Goal: Information Seeking & Learning: Learn about a topic

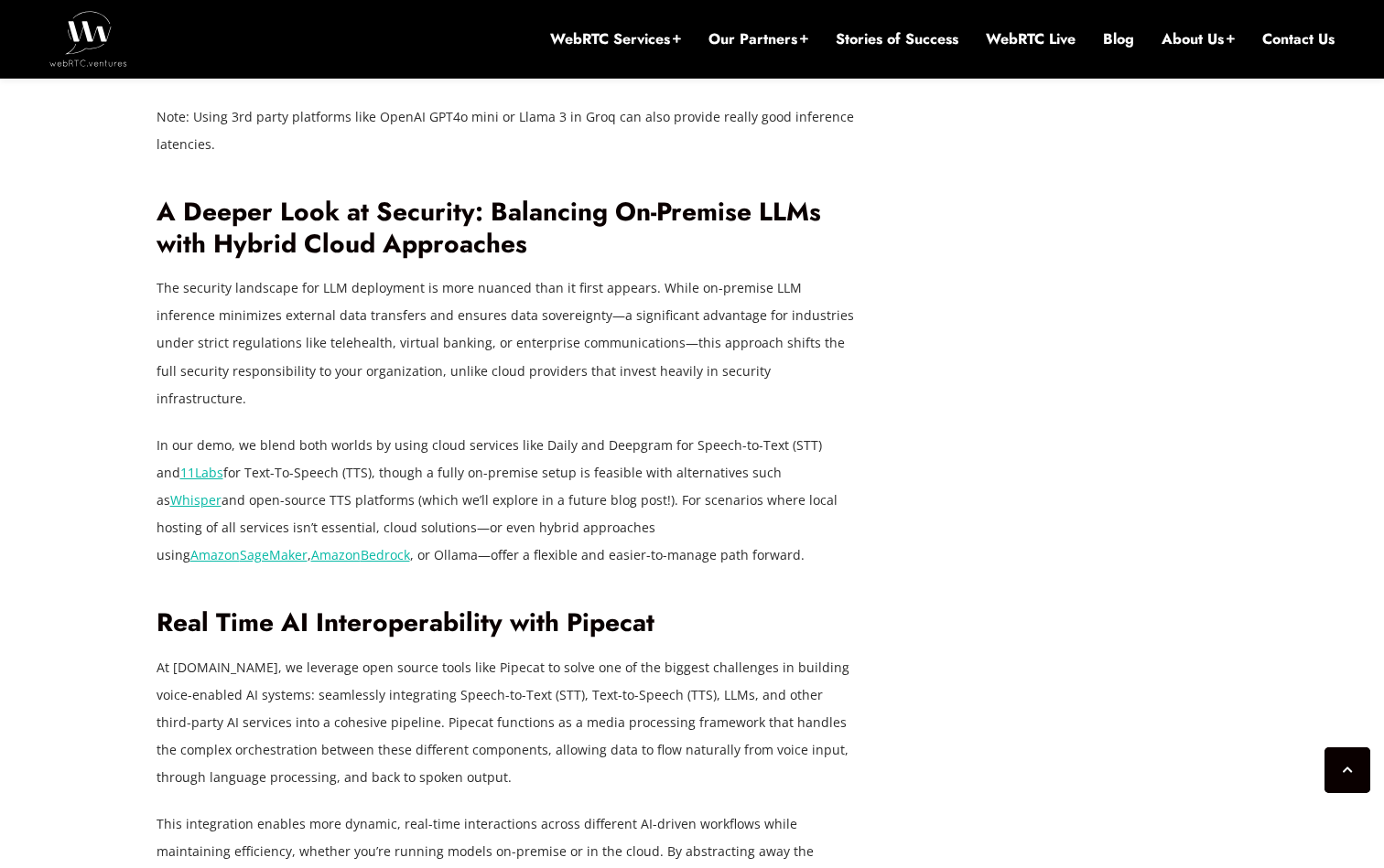
scroll to position [3766, 0]
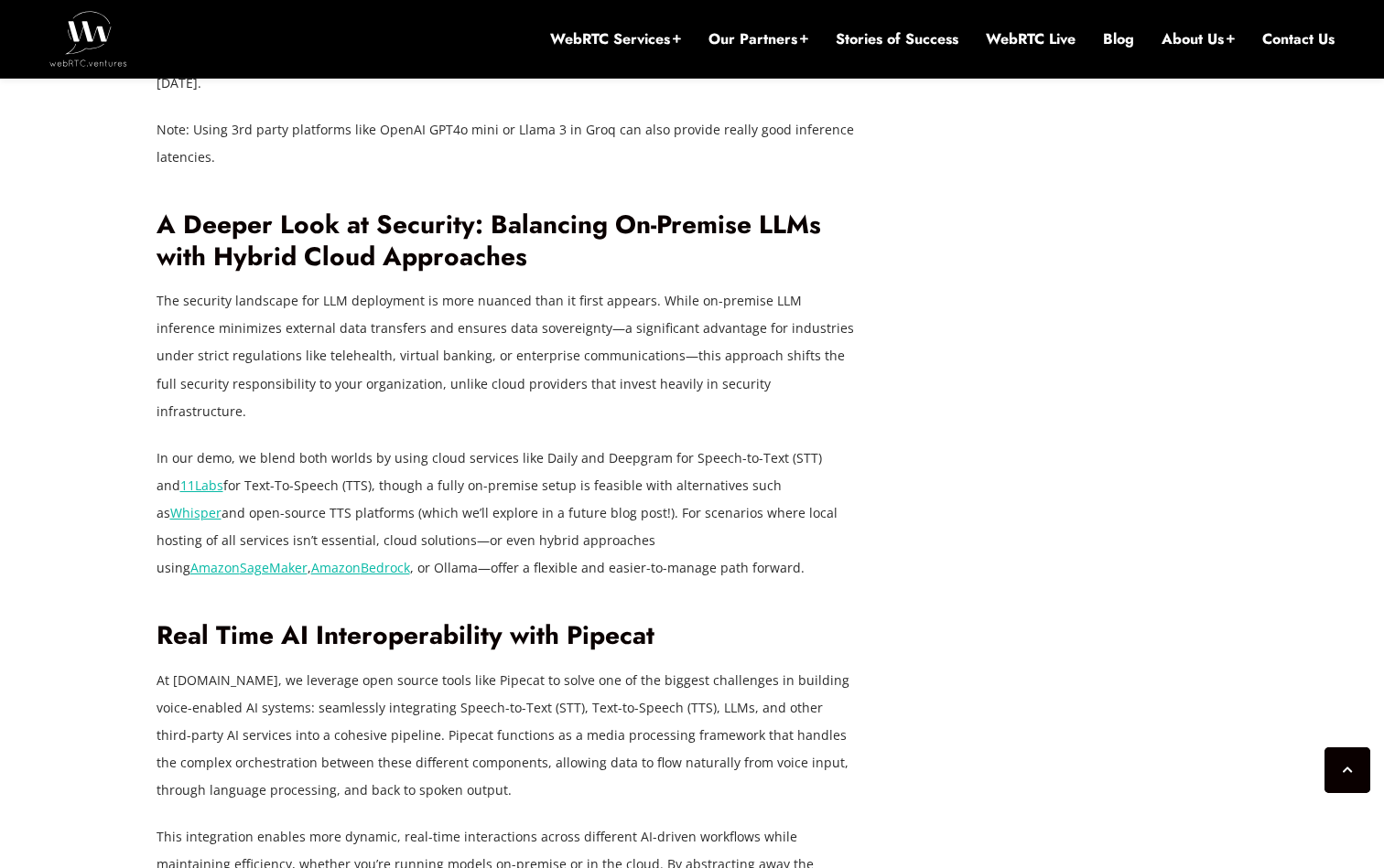
click at [614, 445] on p "In our demo, we blend both worlds by using cloud services like Daily and Deepgr…" at bounding box center [508, 514] width 705 height 138
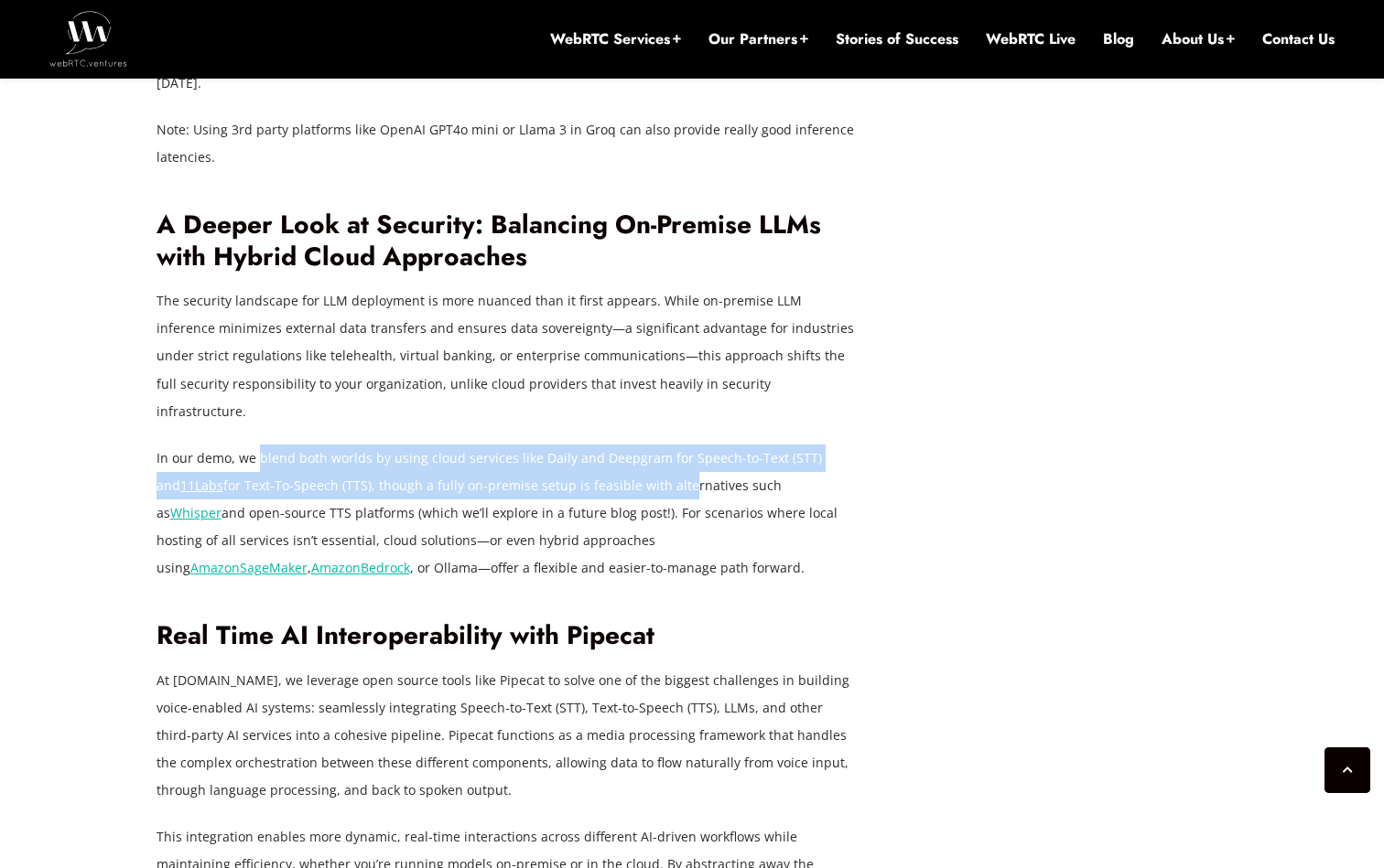
drag, startPoint x: 258, startPoint y: 441, endPoint x: 651, endPoint y: 459, distance: 393.4
click at [651, 459] on p "In our demo, we blend both worlds by using cloud services like Daily and Deepgr…" at bounding box center [508, 514] width 705 height 138
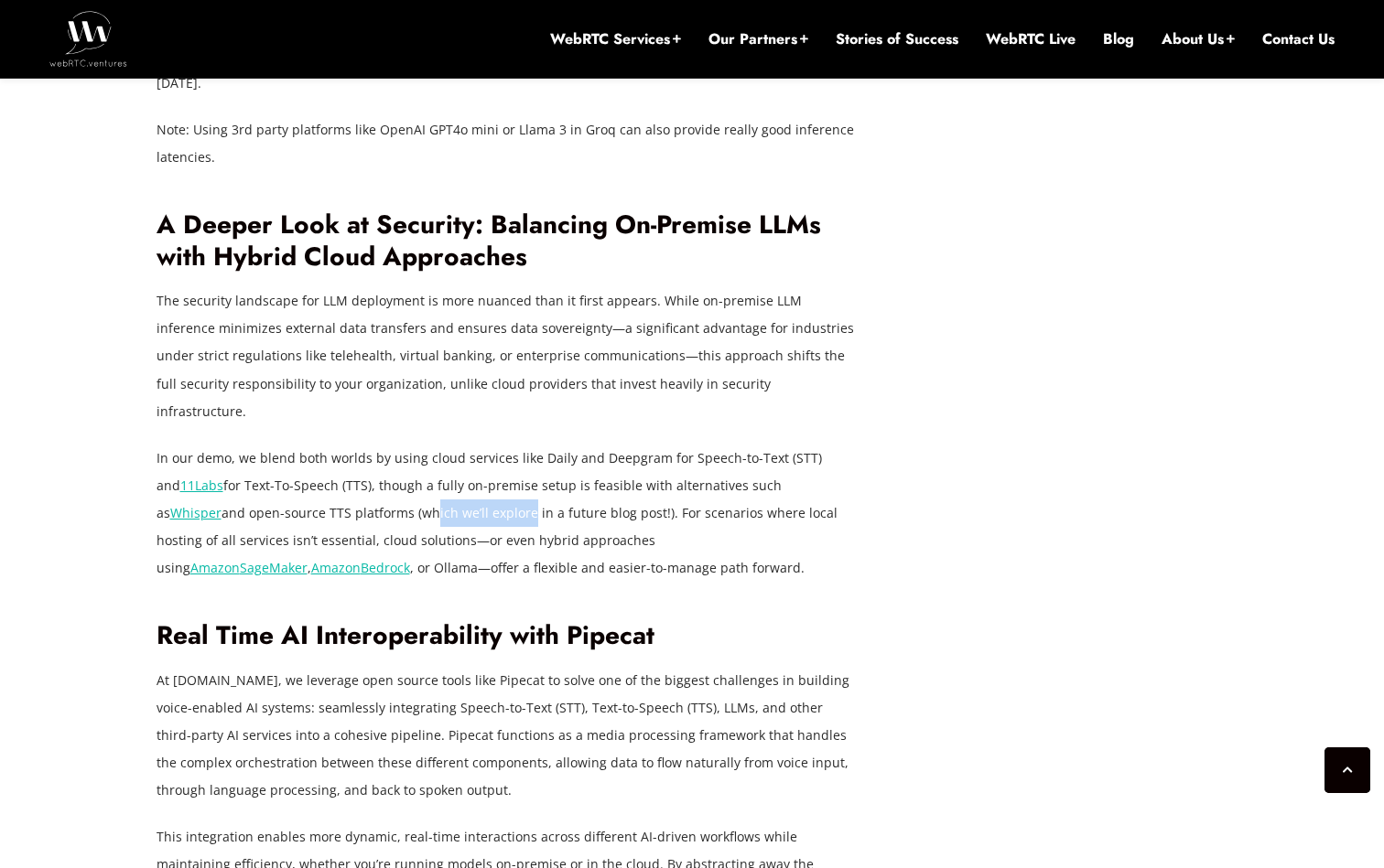
drag, startPoint x: 333, startPoint y: 500, endPoint x: 436, endPoint y: 506, distance: 103.2
click at [436, 506] on p "In our demo, we blend both worlds by using cloud services like Daily and Deepgr…" at bounding box center [508, 514] width 705 height 138
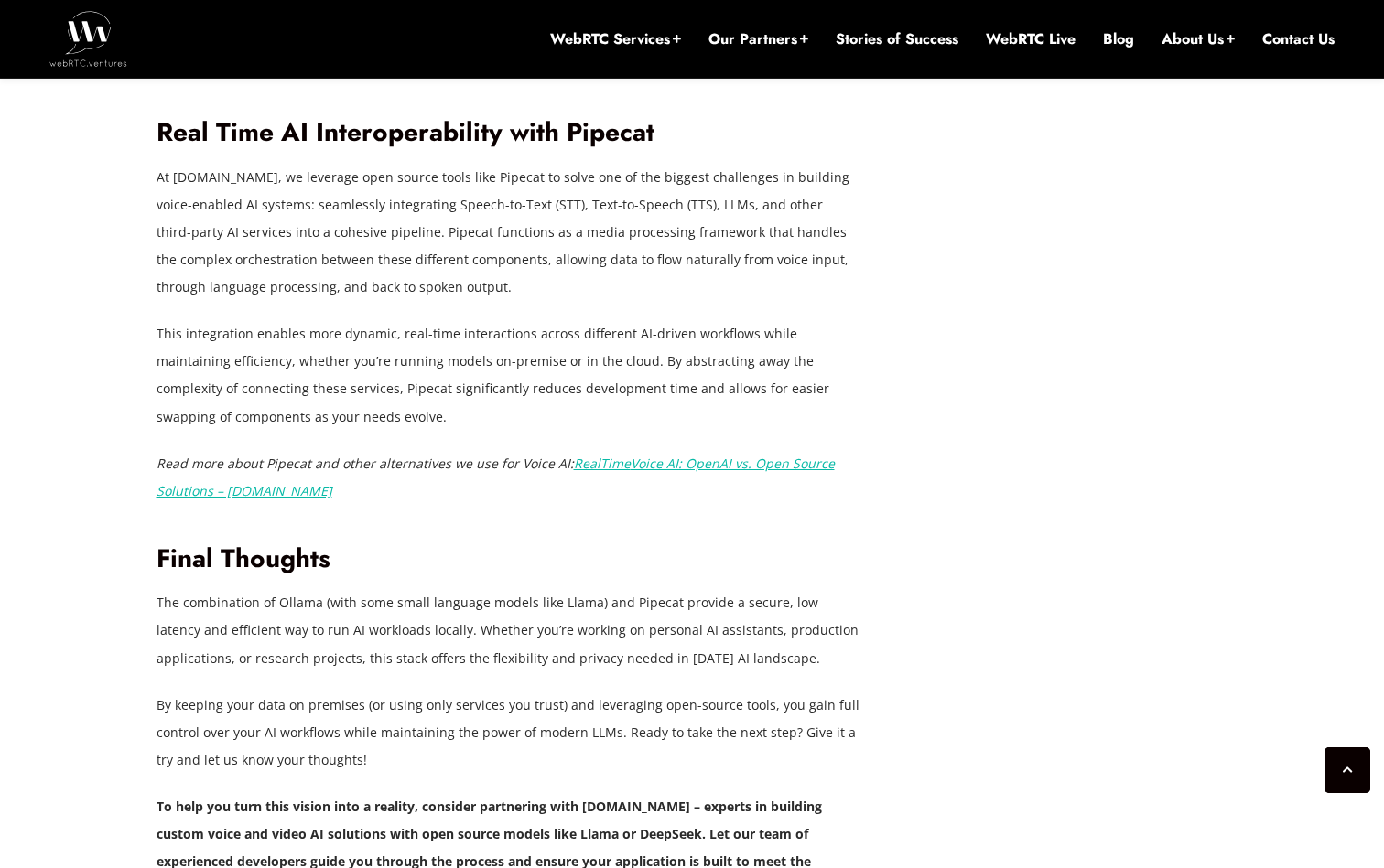
scroll to position [4260, 0]
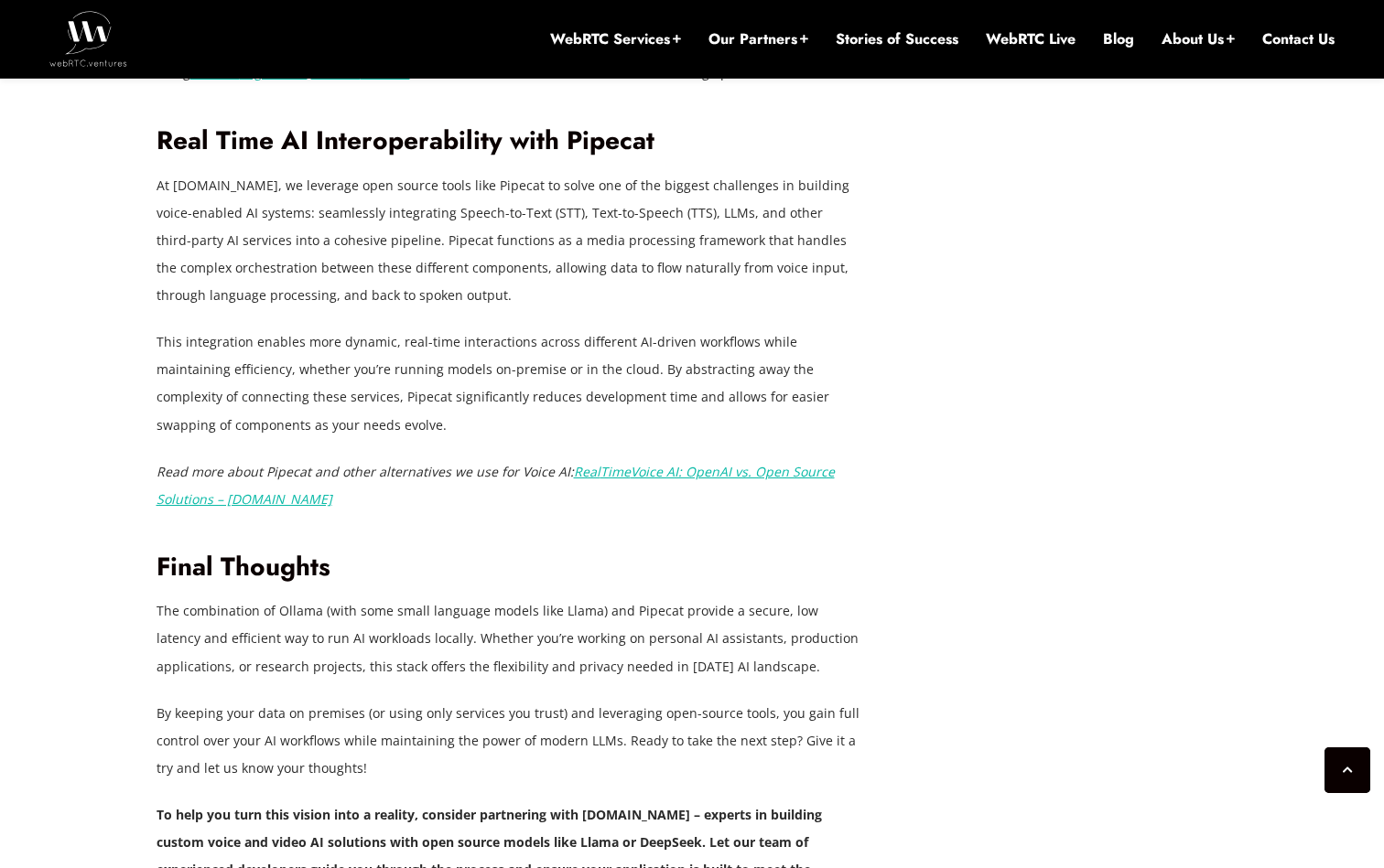
click at [608, 339] on p "This integration enables more dynamic, real-time interactions across different …" at bounding box center [508, 383] width 705 height 110
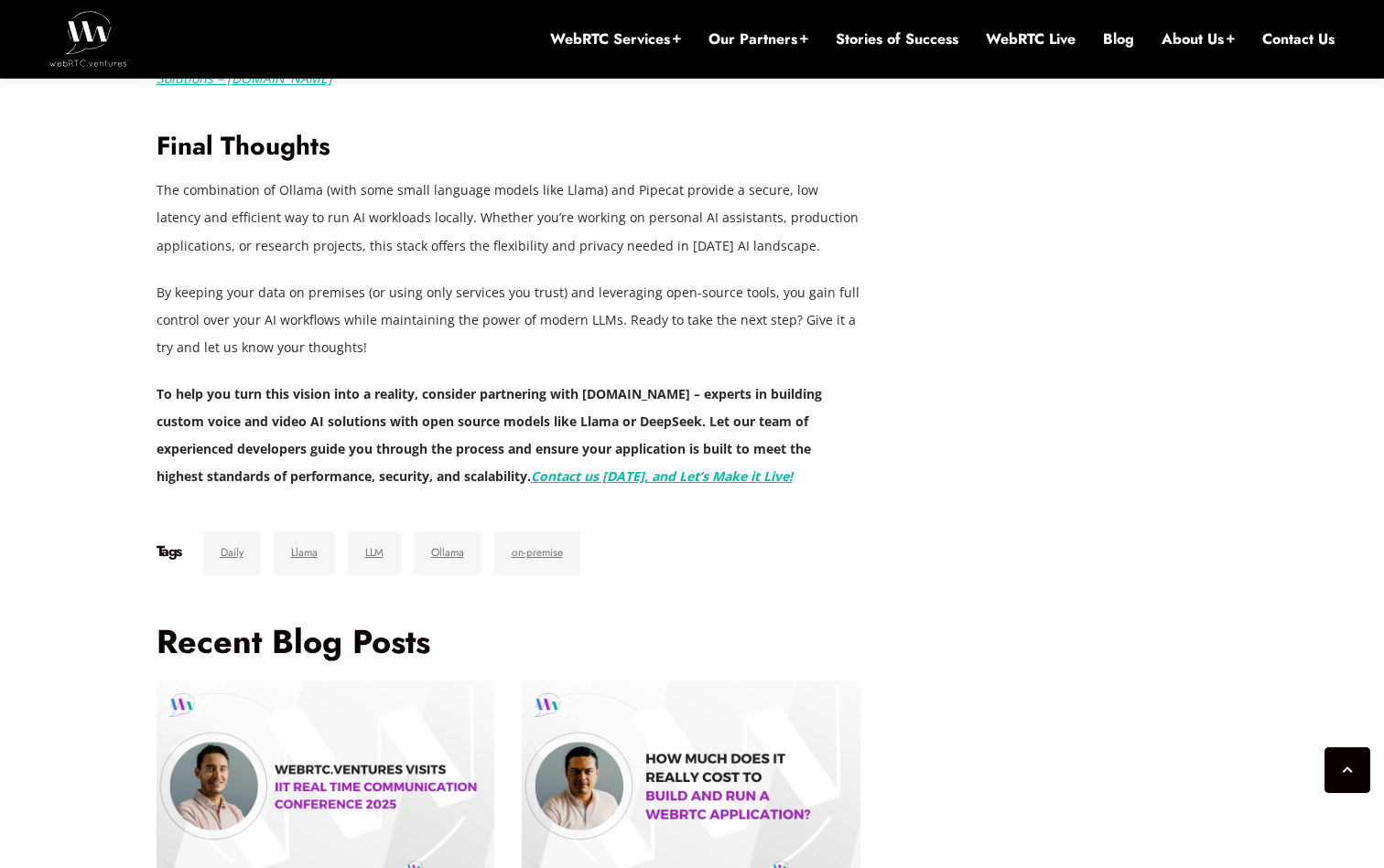
scroll to position [4683, 0]
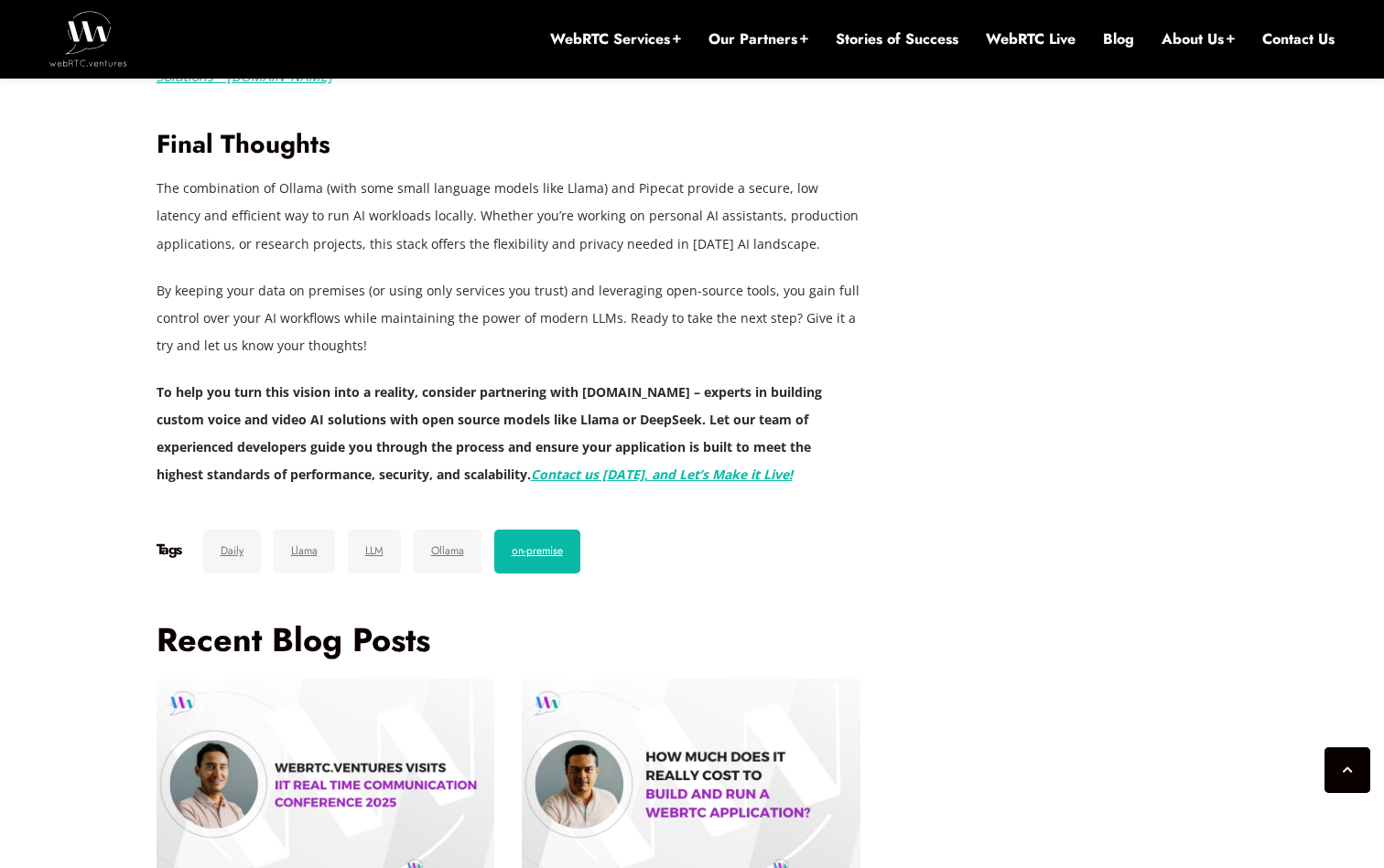
click at [530, 530] on link "on-premise" at bounding box center [537, 551] width 86 height 44
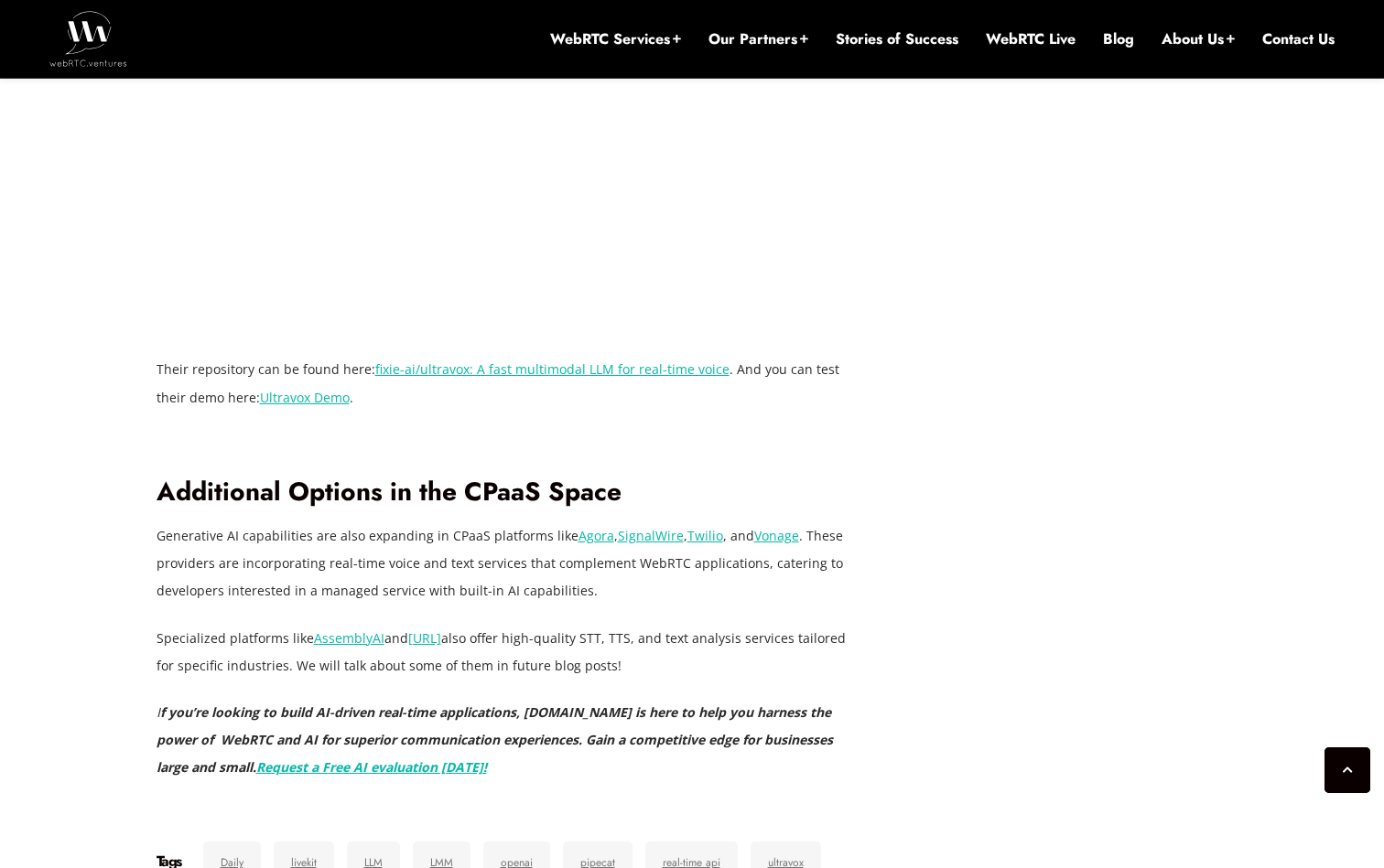
scroll to position [7711, 0]
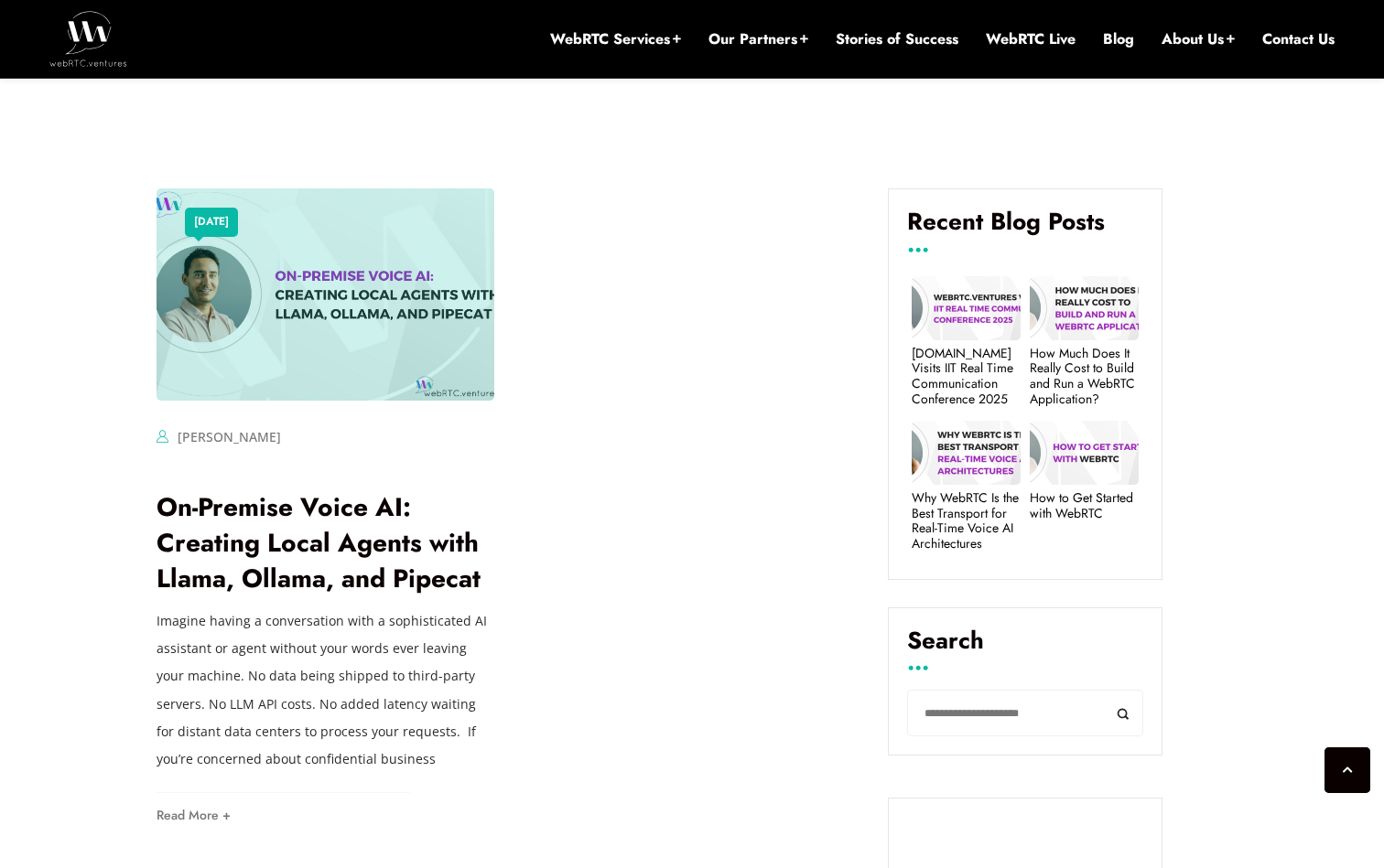
scroll to position [529, 0]
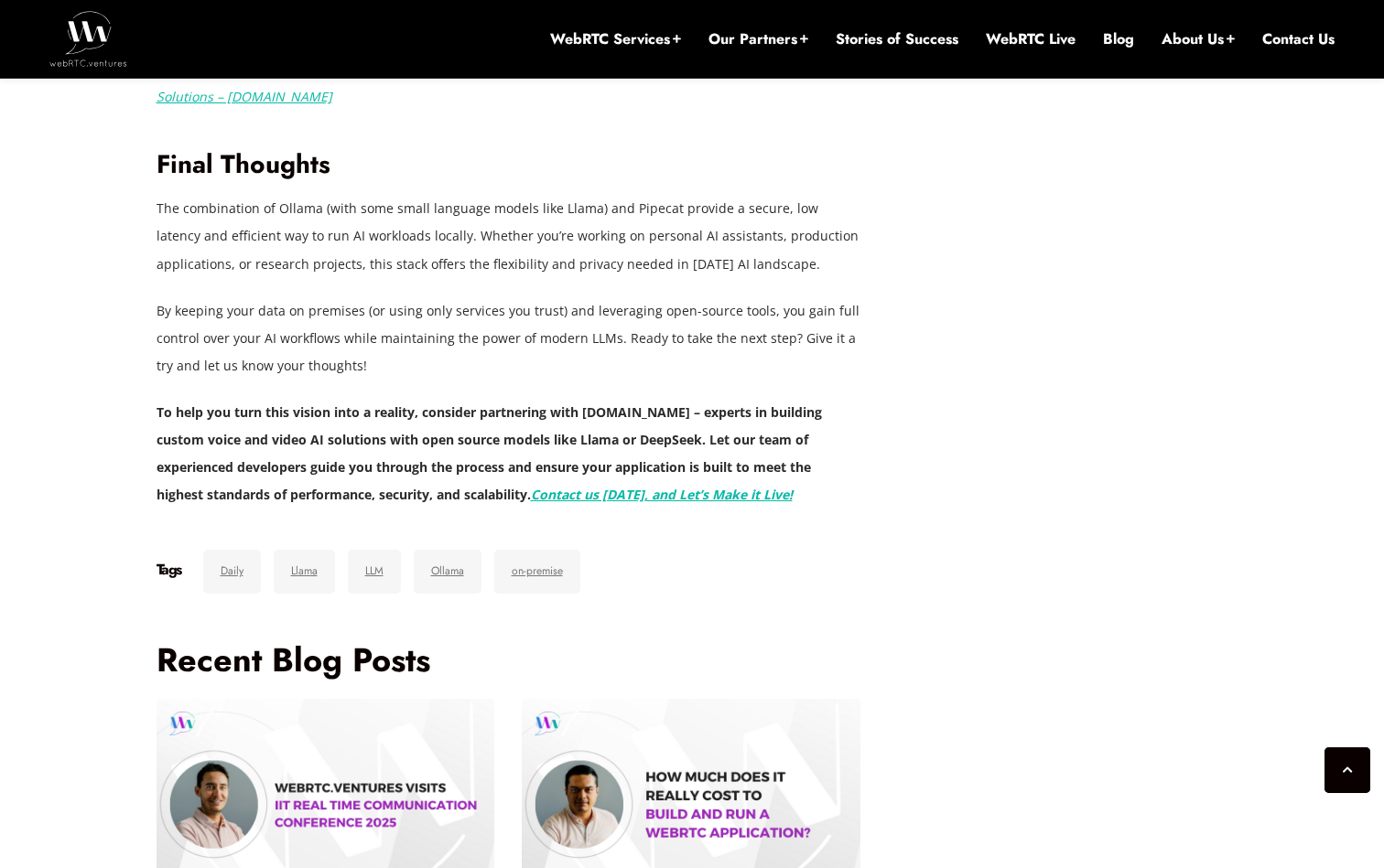
scroll to position [4681, 0]
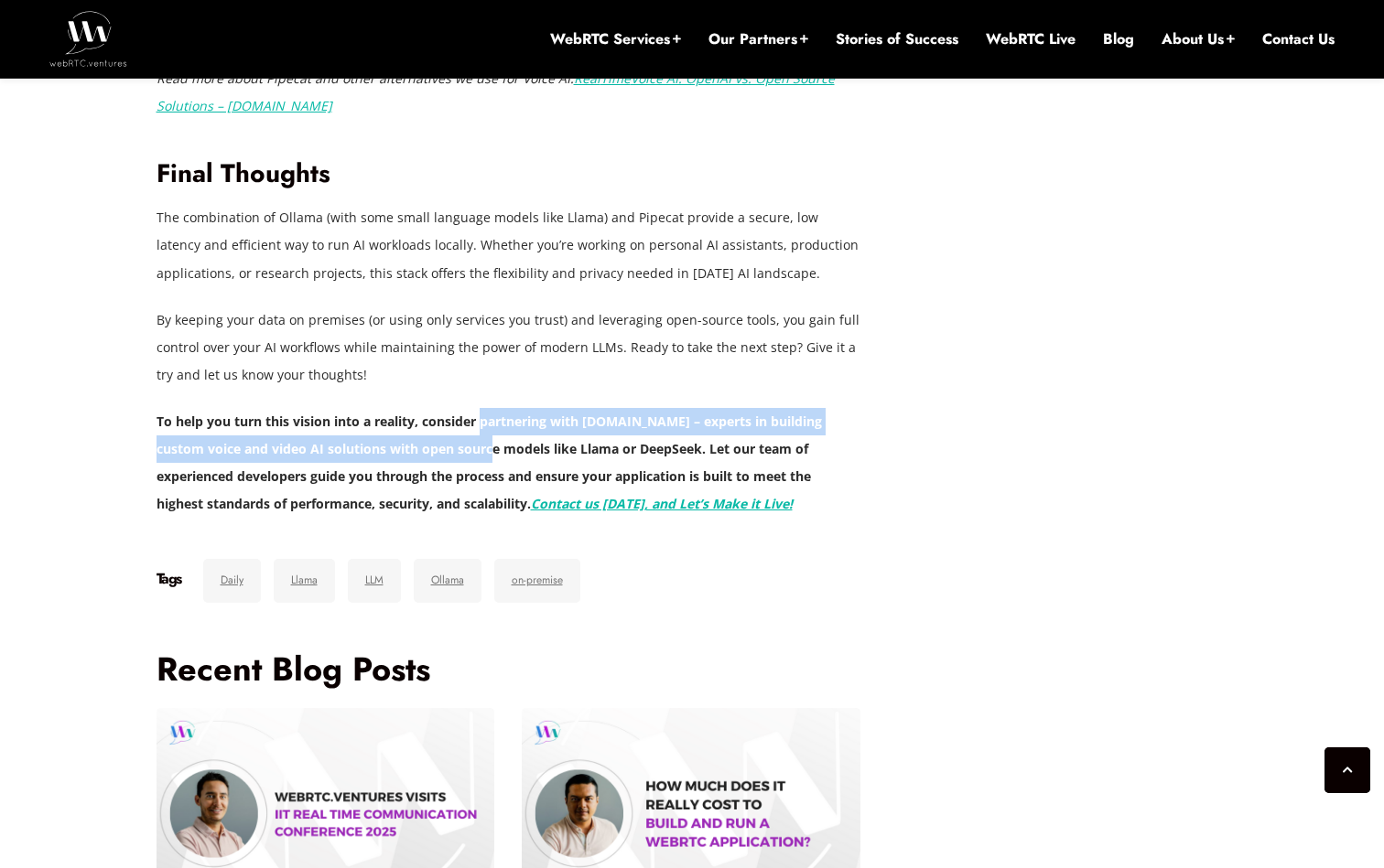
drag, startPoint x: 480, startPoint y: 403, endPoint x: 480, endPoint y: 439, distance: 36.0
click at [480, 439] on strong "To help you turn this vision into a reality, consider partnering with WebRTC.ve…" at bounding box center [489, 463] width 665 height 100
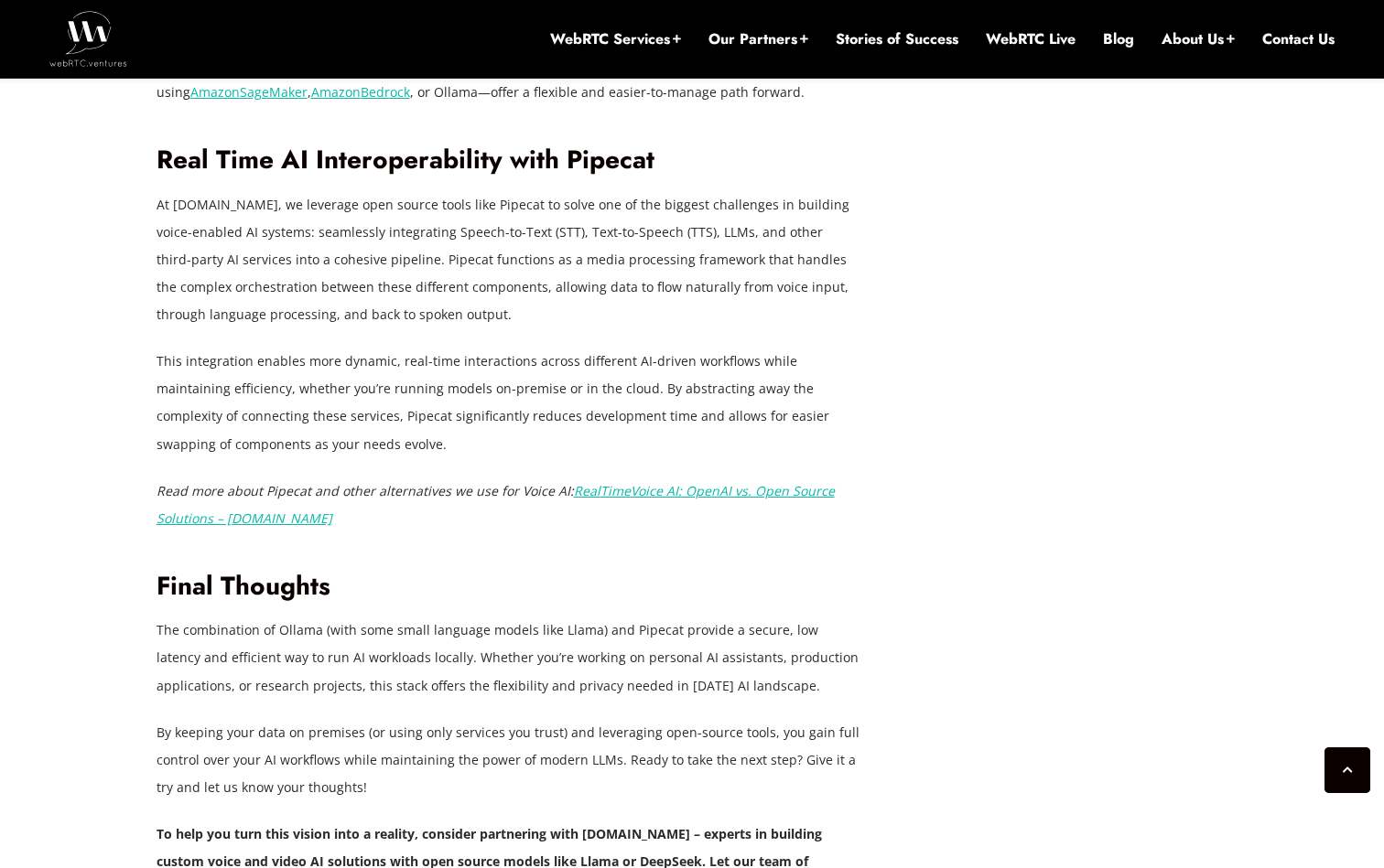
scroll to position [4262, 0]
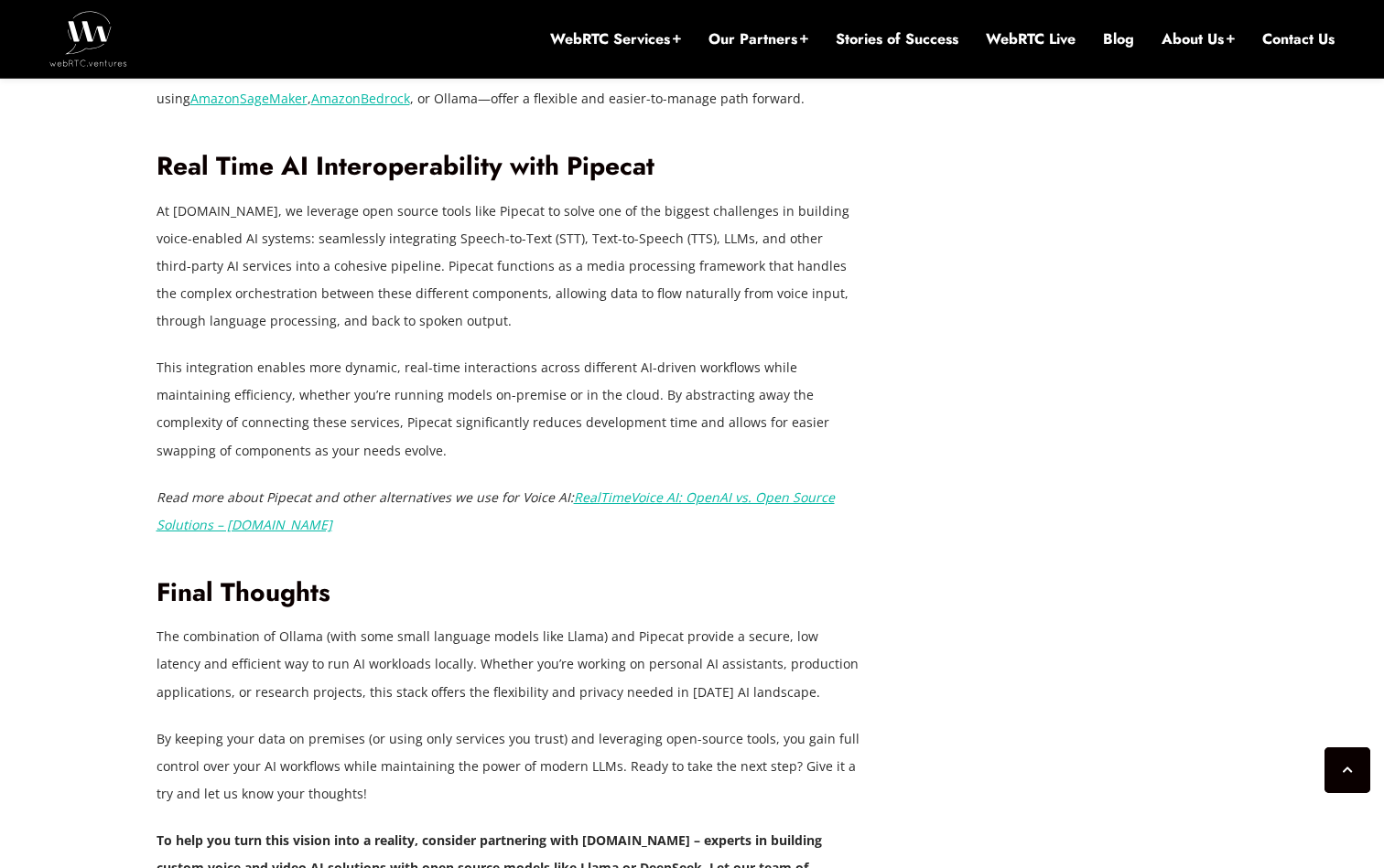
drag, startPoint x: 499, startPoint y: 351, endPoint x: 499, endPoint y: 423, distance: 72.0
click at [499, 423] on p "This integration enables more dynamic, real-time interactions across different …" at bounding box center [508, 408] width 705 height 110
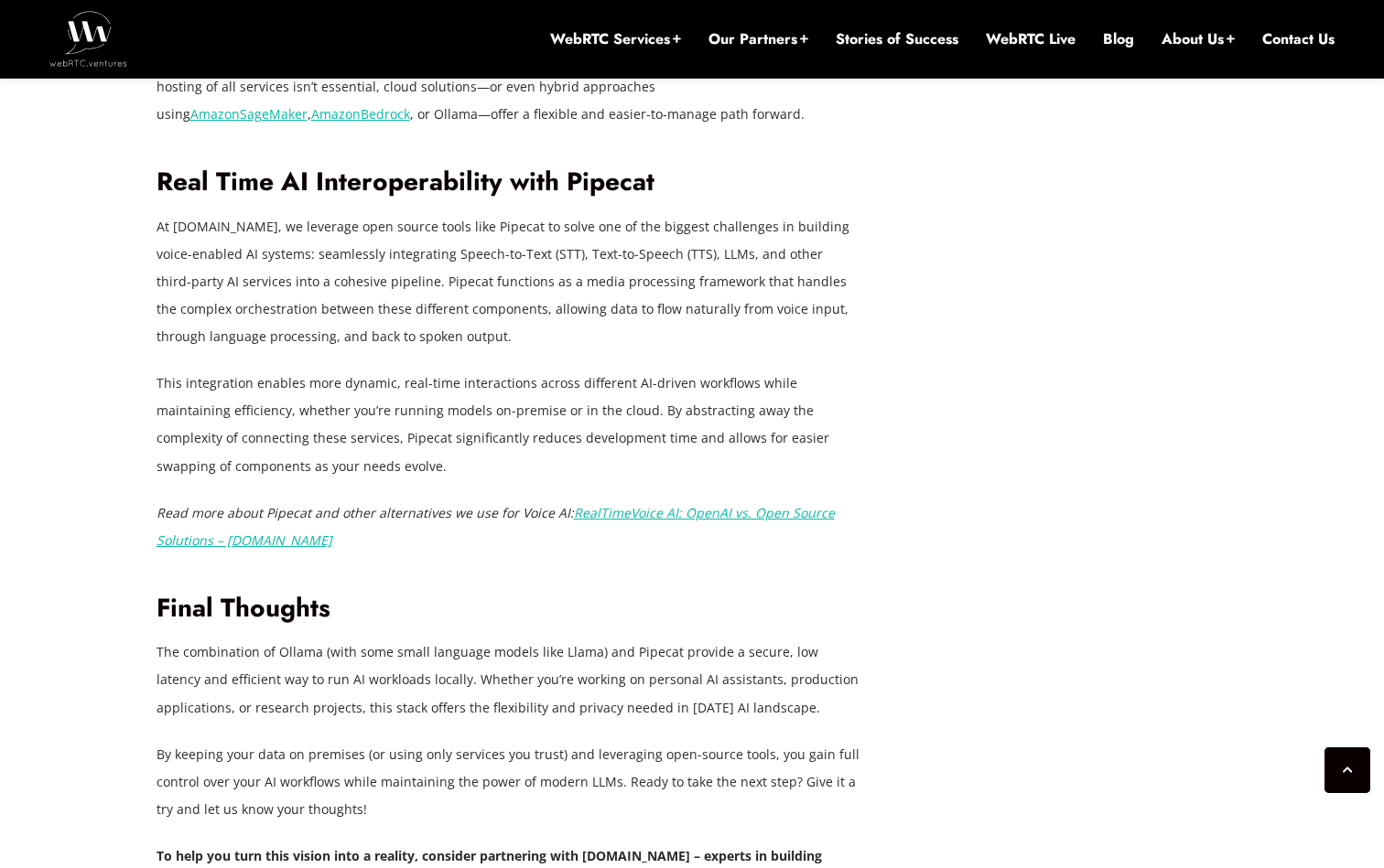
scroll to position [4243, 0]
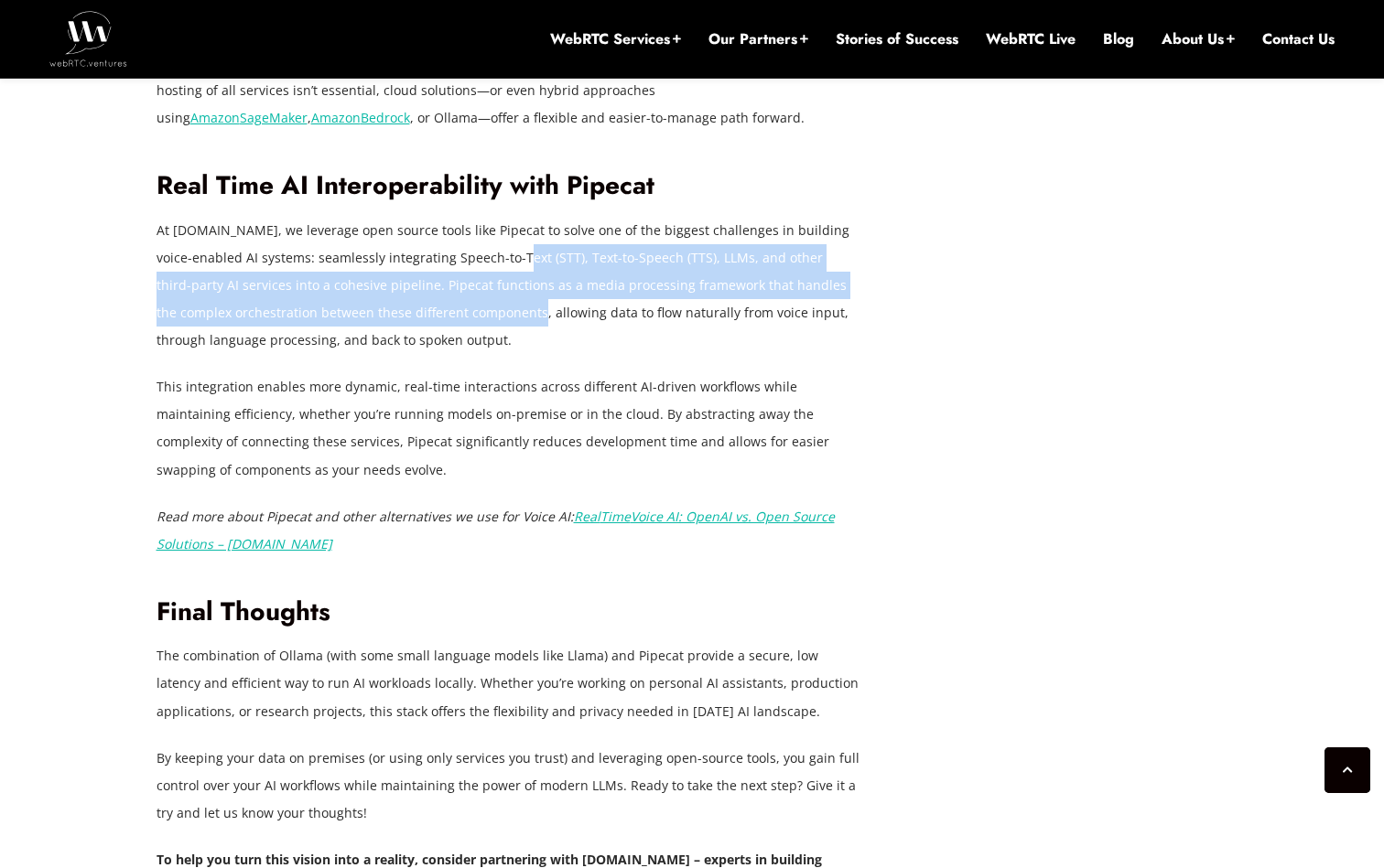
drag, startPoint x: 504, startPoint y: 302, endPoint x: 504, endPoint y: 237, distance: 65.0
click at [504, 237] on p "At WebRTC.ventures, we leverage open source tools like Pipecat to solve one of …" at bounding box center [508, 286] width 705 height 138
